Goal: Find contact information: Find contact information

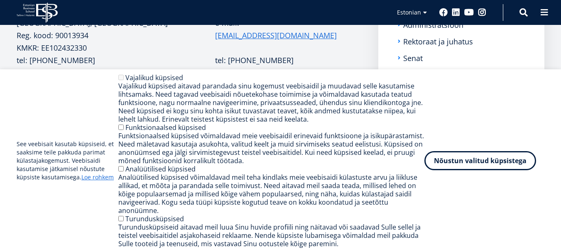
scroll to position [208, 0]
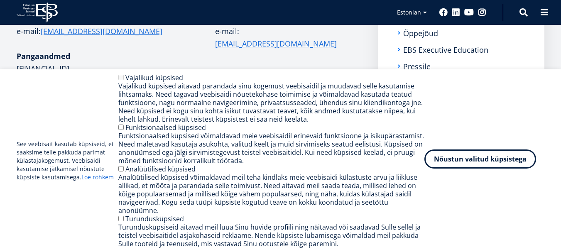
click at [450, 162] on button "Nõustun valitud küpsistega" at bounding box center [481, 159] width 112 height 19
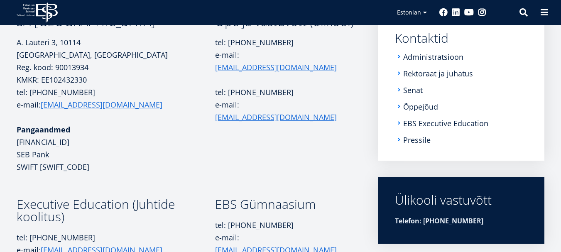
scroll to position [136, 0]
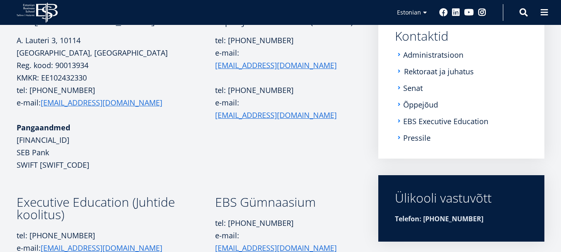
click at [409, 70] on link "Rektoraat ja juhatus" at bounding box center [439, 71] width 70 height 8
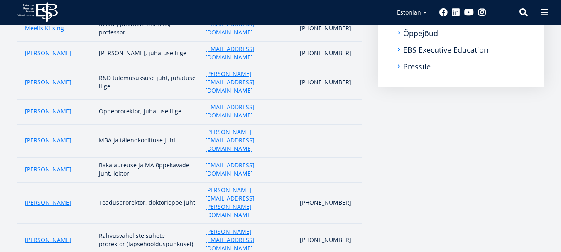
scroll to position [166, 0]
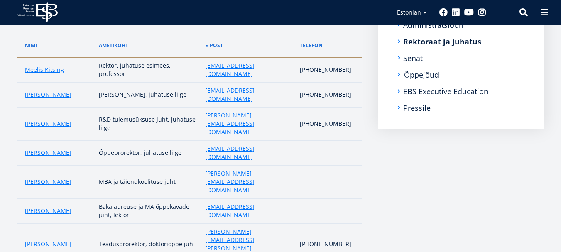
click at [418, 74] on link "Õppejõud" at bounding box center [421, 75] width 35 height 8
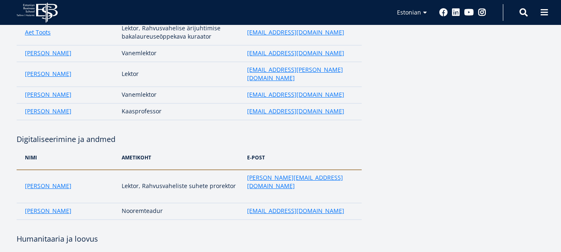
scroll to position [1454, 0]
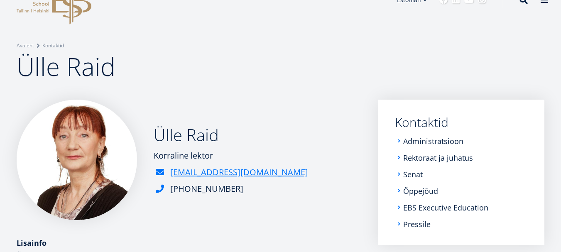
scroll to position [17, 0]
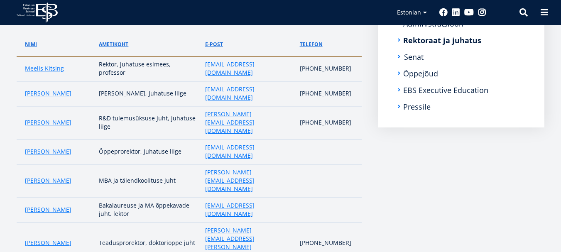
click at [413, 56] on link "Senat" at bounding box center [414, 57] width 20 height 8
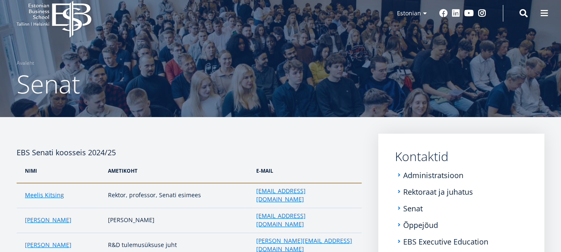
scroll to position [57, 0]
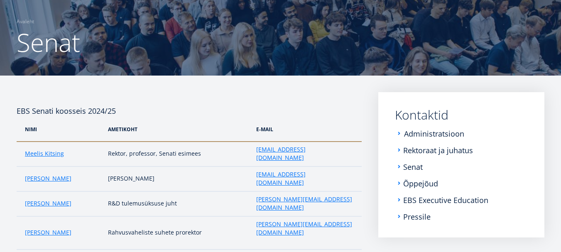
click at [422, 134] on link "Administratsioon" at bounding box center [434, 134] width 60 height 8
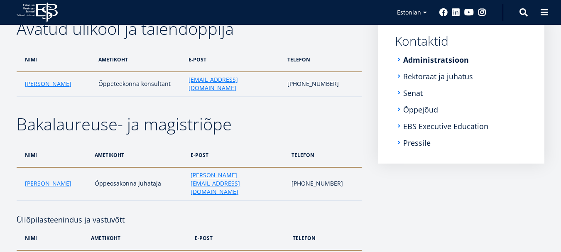
scroll to position [134, 0]
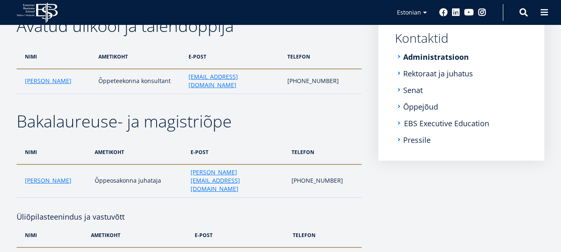
click at [439, 121] on link "EBS Executive Education" at bounding box center [446, 123] width 85 height 8
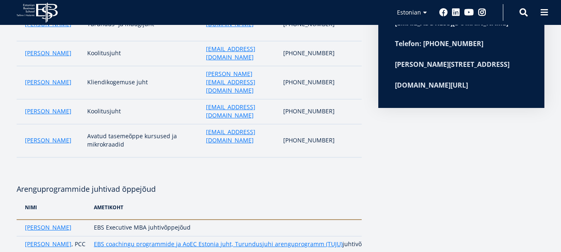
scroll to position [374, 0]
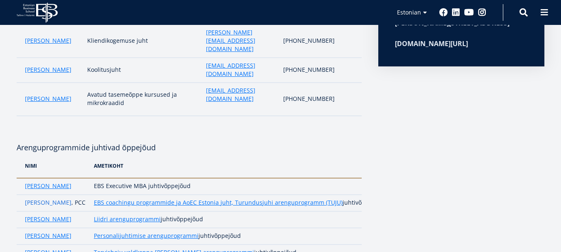
click at [33, 199] on link "Merle Viirmaa" at bounding box center [48, 203] width 47 height 8
